Goal: Task Accomplishment & Management: Manage account settings

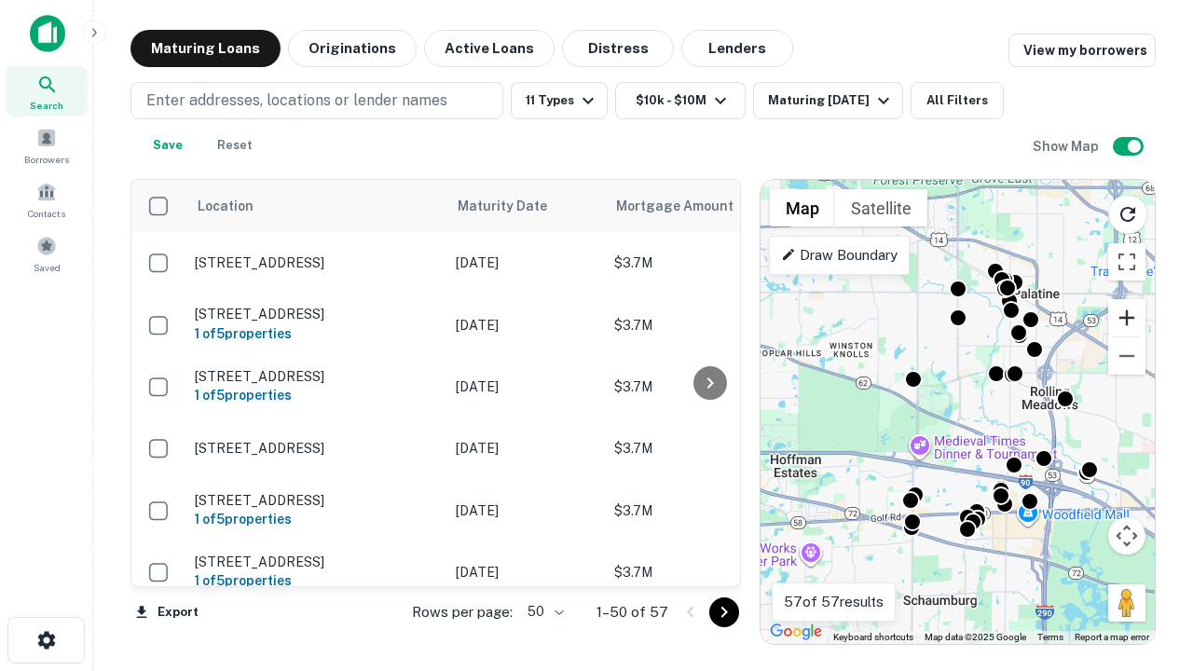
click at [1127, 318] on button "Zoom in" at bounding box center [1126, 317] width 37 height 37
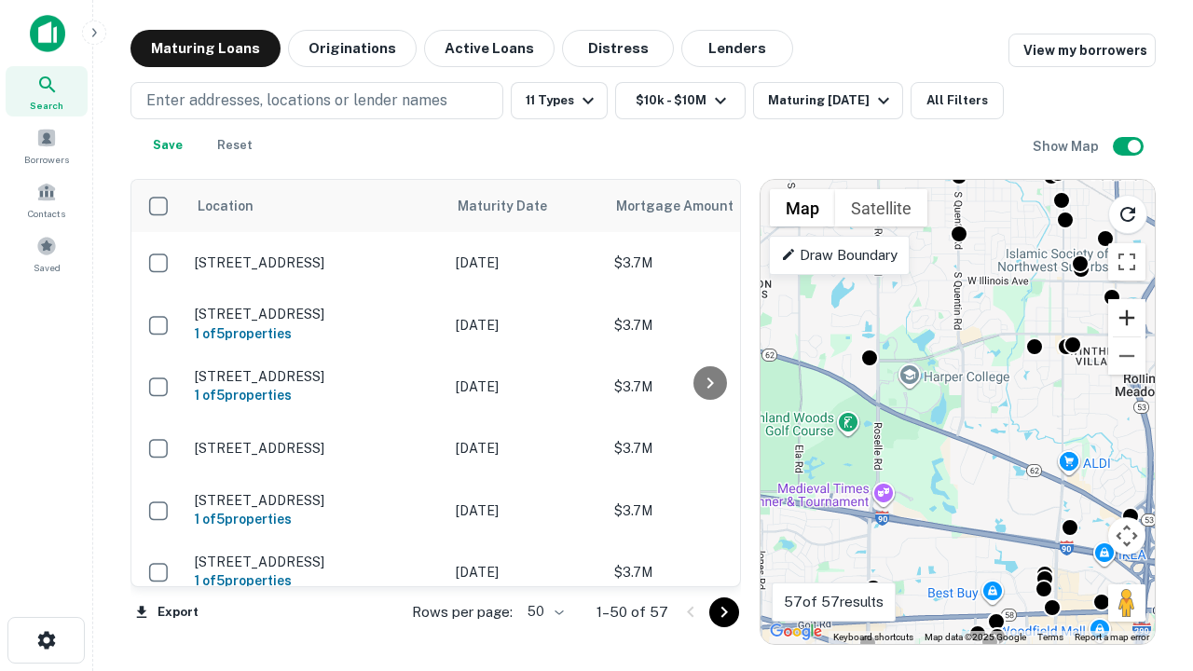
click at [1127, 318] on button "Zoom in" at bounding box center [1126, 317] width 37 height 37
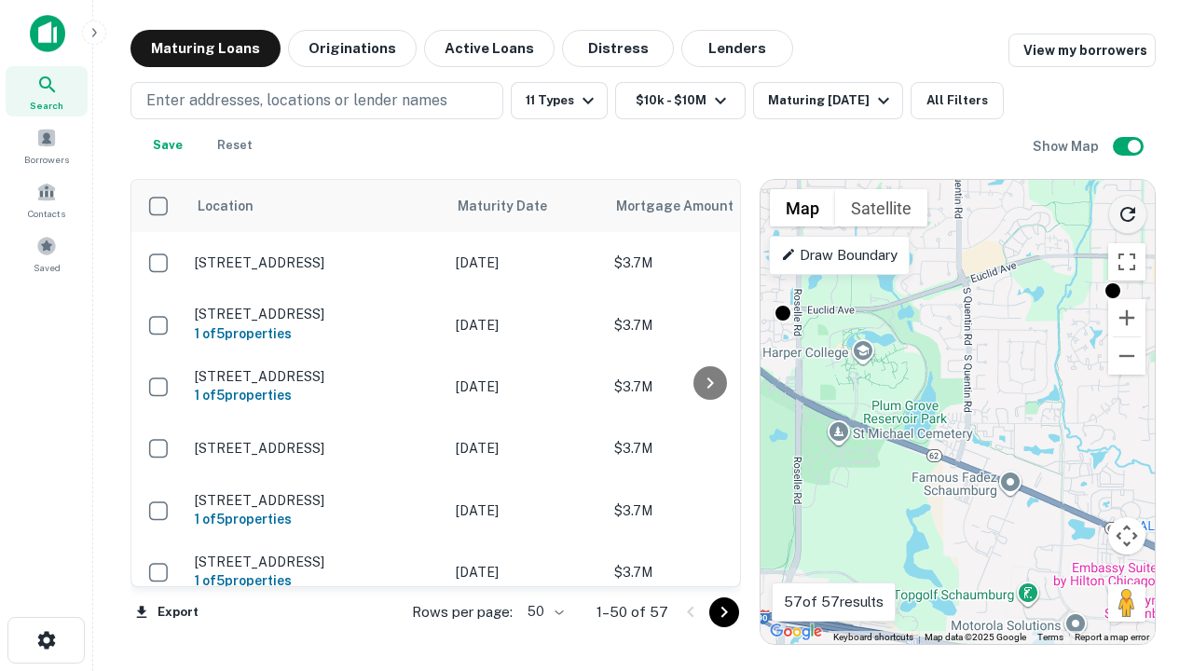
click at [1128, 211] on icon "Reload search area" at bounding box center [1127, 214] width 22 height 22
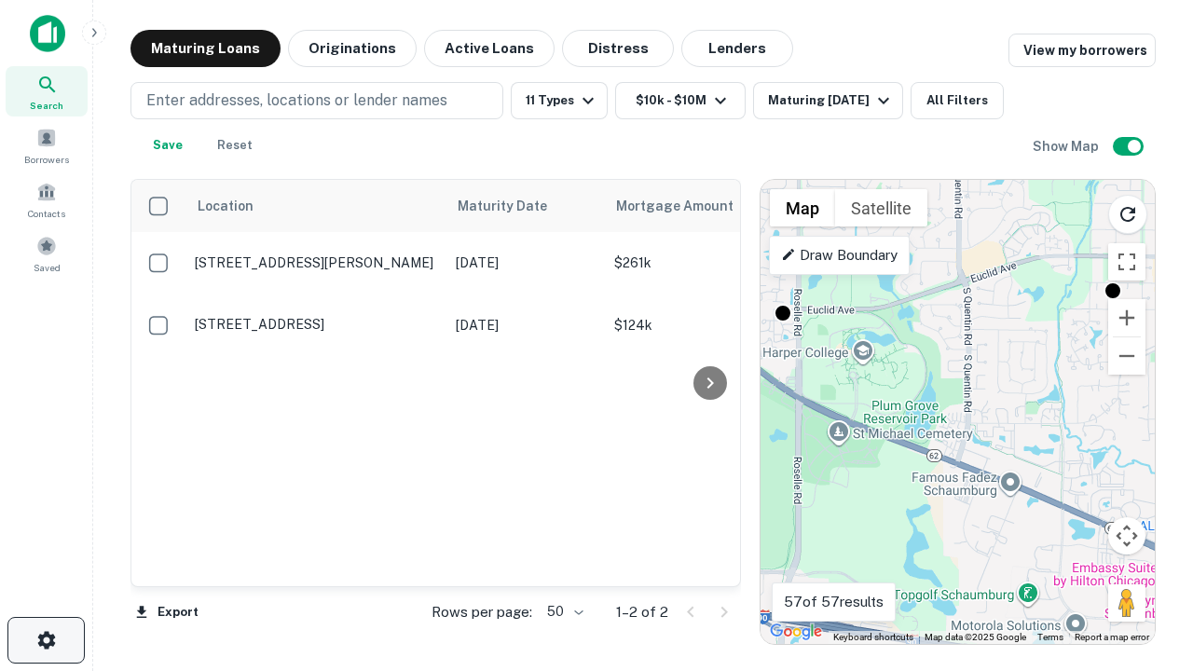
click at [46, 640] on icon "button" at bounding box center [46, 640] width 22 height 22
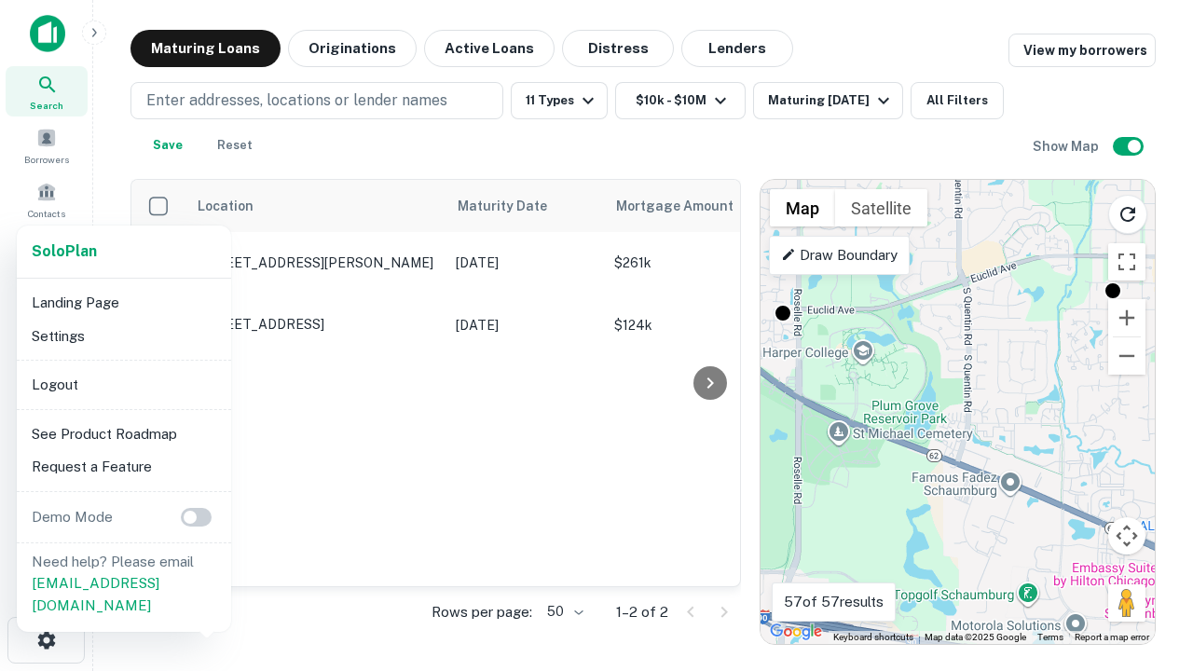
click at [123, 384] on li "Logout" at bounding box center [123, 385] width 199 height 34
